Goal: Book appointment/travel/reservation

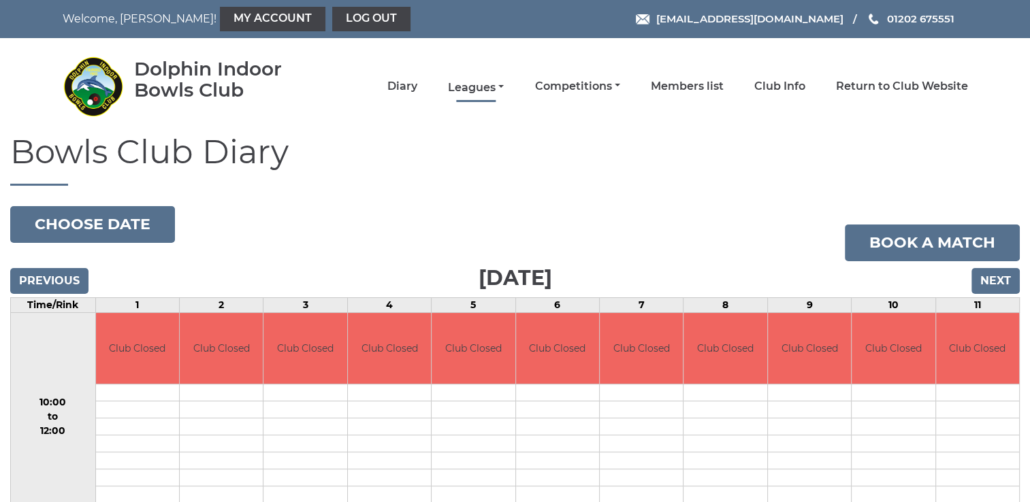
click at [471, 83] on link "Leagues" at bounding box center [476, 87] width 56 height 15
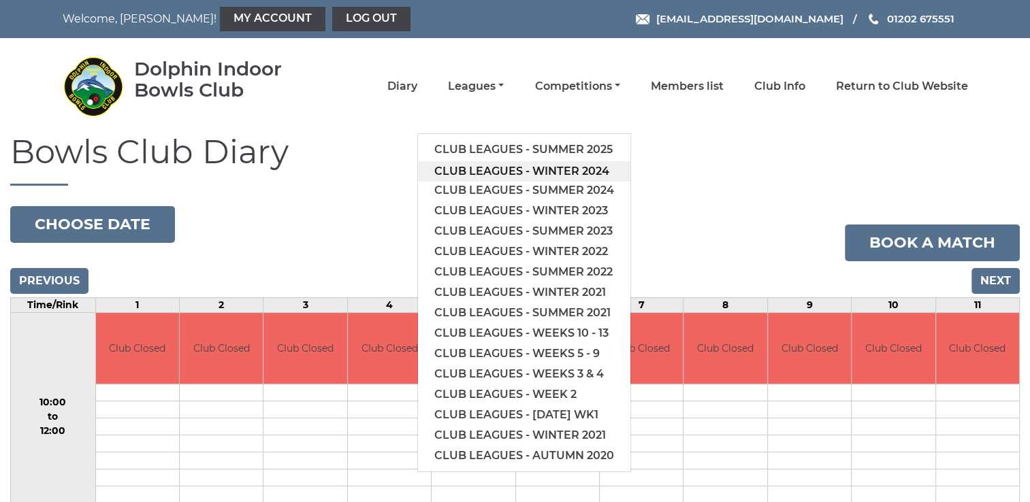
click at [526, 173] on link "Club leagues - Winter 2024" at bounding box center [524, 171] width 212 height 20
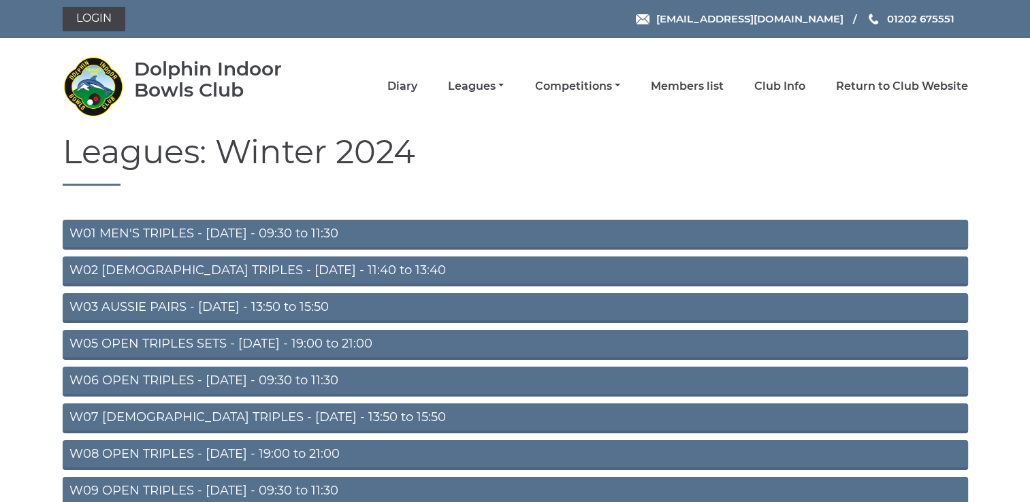
click at [333, 386] on link "W06 OPEN TRIPLES - [DATE] - 09:30 to 11:30" at bounding box center [515, 382] width 905 height 30
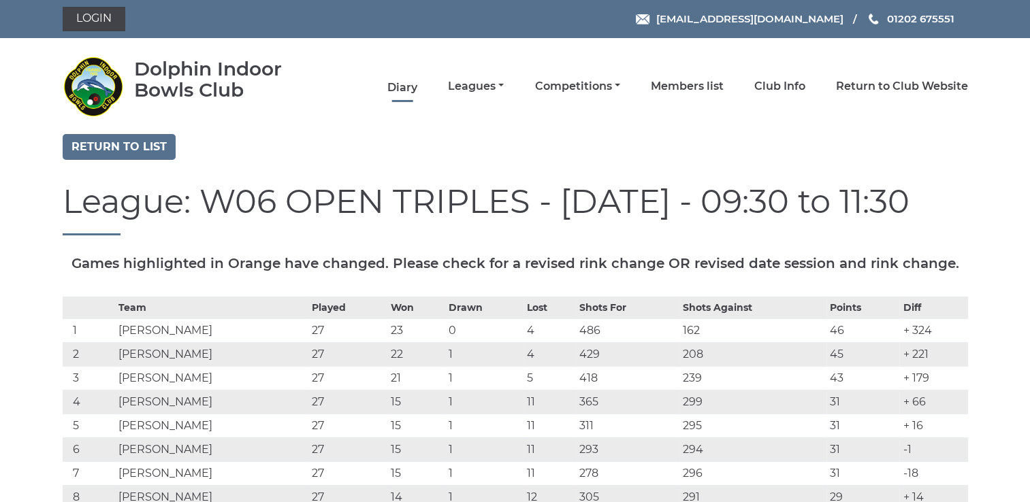
click at [401, 89] on link "Diary" at bounding box center [402, 87] width 30 height 15
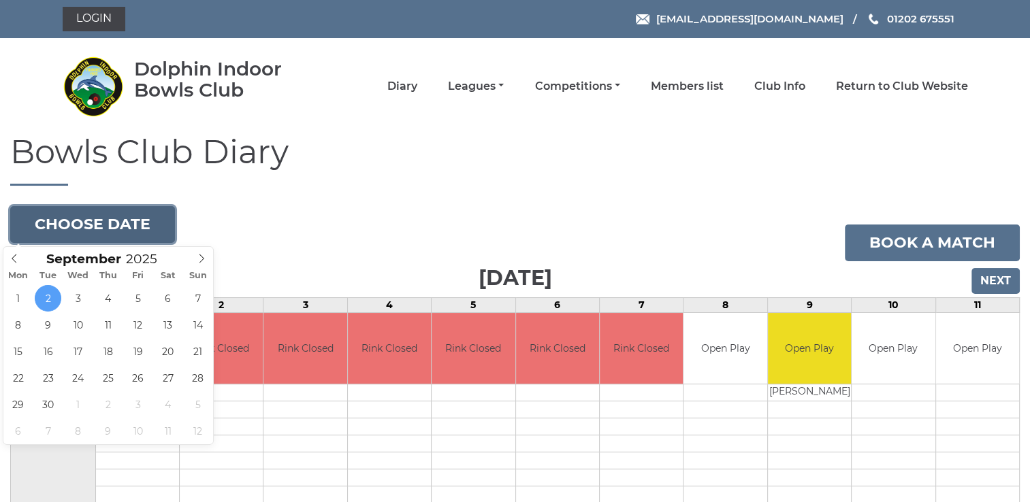
click at [129, 233] on button "Choose date" at bounding box center [92, 224] width 165 height 37
type input "2025-09-17"
